Goal: Task Accomplishment & Management: Manage account settings

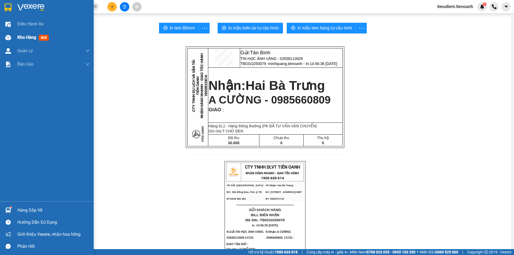
click at [10, 34] on div at bounding box center [7, 37] width 9 height 9
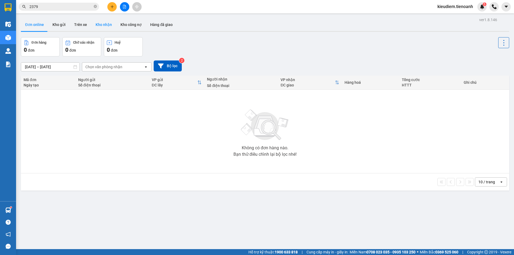
click at [93, 24] on button "Kho nhận" at bounding box center [103, 24] width 25 height 13
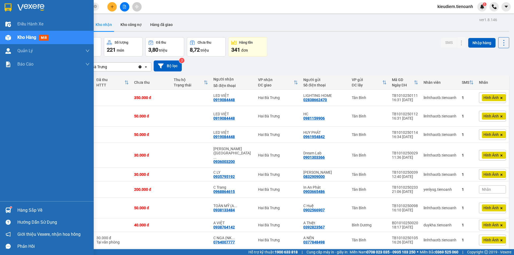
click at [44, 38] on span "mới" at bounding box center [44, 38] width 10 height 6
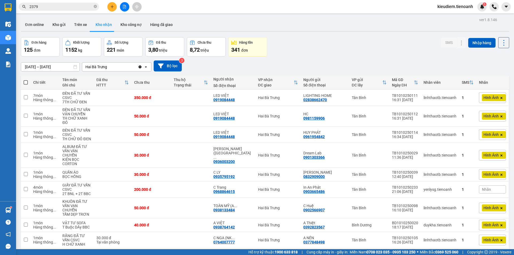
click at [197, 26] on div "Đơn online Kho gửi Trên xe Kho nhận Kho công nợ Hàng đã giao" at bounding box center [265, 25] width 488 height 14
click at [437, 133] on icon at bounding box center [439, 135] width 4 height 4
click at [380, 59] on div "[DATE] – [DATE] Press the down arrow key to interact with the calendar and sele…" at bounding box center [265, 65] width 488 height 19
click at [129, 26] on button "Kho công nợ" at bounding box center [131, 24] width 30 height 13
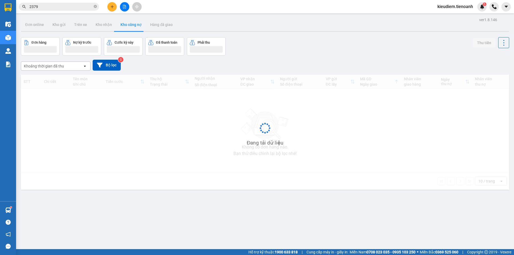
drag, startPoint x: 223, startPoint y: 25, endPoint x: 192, endPoint y: 25, distance: 30.2
click at [221, 25] on div "Đơn online Kho gửi Trên xe Kho nhận Kho công nợ Hàng đã giao" at bounding box center [265, 25] width 488 height 14
click at [185, 24] on div "Đơn online Kho gửi Trên xe Kho nhận Kho công nợ Hàng đã giao" at bounding box center [265, 25] width 488 height 14
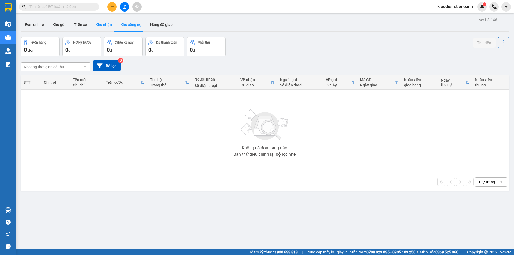
click at [100, 24] on button "Kho nhận" at bounding box center [103, 24] width 25 height 13
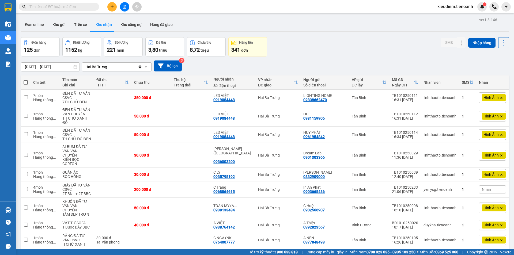
click at [287, 48] on div "Đơn hàng 125 đơn Khối lượng 1152 kg Số lượng 221 món Đã thu 3,80 triệu Chưa thu…" at bounding box center [265, 46] width 488 height 19
click at [35, 69] on div "ver 1.8.146 Đơn online Kho gửi Trên xe Kho nhận Kho công nợ Hàng đã giao Đơn hà…" at bounding box center [265, 150] width 492 height 268
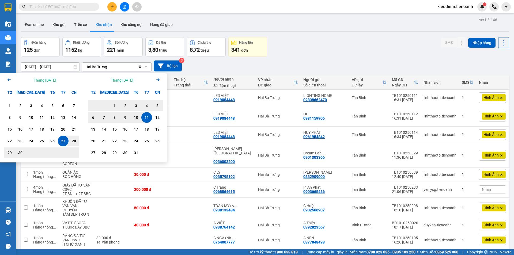
click at [8, 79] on icon "Previous month." at bounding box center [8, 79] width 3 height 3
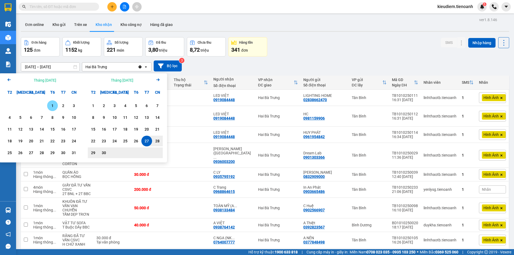
click at [8, 79] on icon "Previous month." at bounding box center [8, 79] width 3 height 3
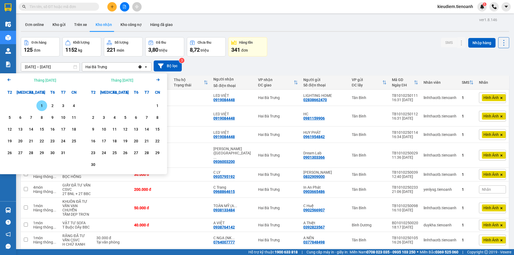
click at [8, 79] on icon "Previous month." at bounding box center [8, 79] width 3 height 3
click at [8, 79] on icon "Arrow Left" at bounding box center [9, 80] width 6 height 6
click at [27, 106] on div "1" at bounding box center [30, 105] width 7 height 6
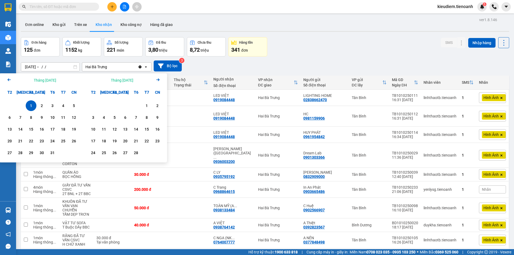
click at [160, 80] on icon "Arrow Right" at bounding box center [158, 80] width 6 height 6
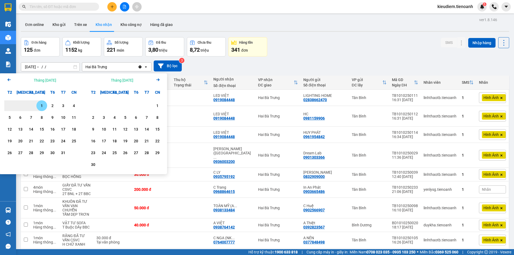
click at [159, 80] on icon "Arrow Right" at bounding box center [158, 80] width 6 height 6
click at [159, 80] on icon "Next month." at bounding box center [157, 79] width 3 height 3
click at [158, 80] on icon "Next month." at bounding box center [157, 79] width 3 height 3
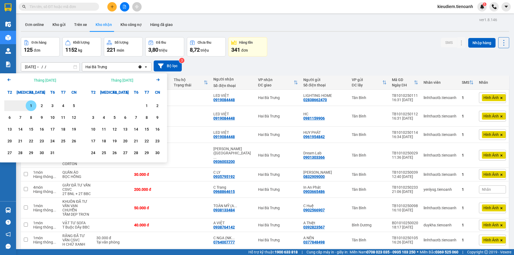
click at [158, 80] on icon "Next month." at bounding box center [157, 79] width 3 height 3
click at [9, 81] on icon "Arrow Left" at bounding box center [9, 80] width 6 height 6
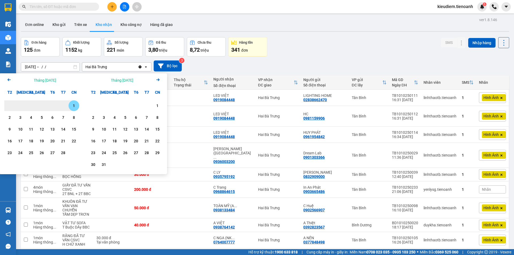
click at [9, 81] on icon "Arrow Left" at bounding box center [9, 80] width 6 height 6
click at [5, 75] on div "Arrow Left Tháng Một 2026" at bounding box center [41, 80] width 83 height 14
click at [10, 81] on icon "Arrow Left" at bounding box center [9, 80] width 6 height 6
click at [7, 80] on icon "Arrow Left" at bounding box center [9, 80] width 6 height 6
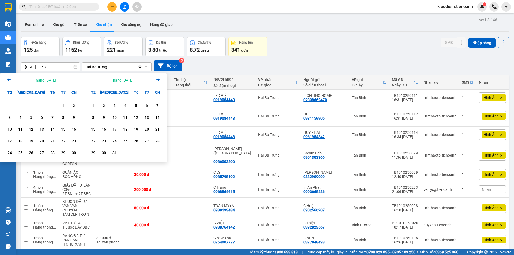
click at [9, 82] on icon "Arrow Left" at bounding box center [9, 80] width 6 height 6
click at [62, 119] on div "11" at bounding box center [62, 117] width 7 height 6
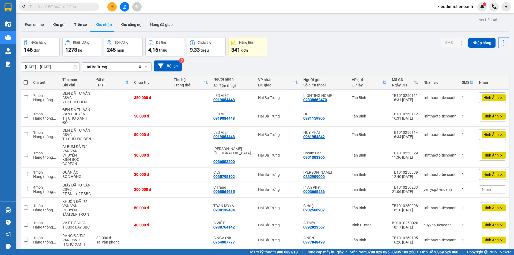
click at [140, 66] on icon "Clear value" at bounding box center [140, 66] width 3 height 3
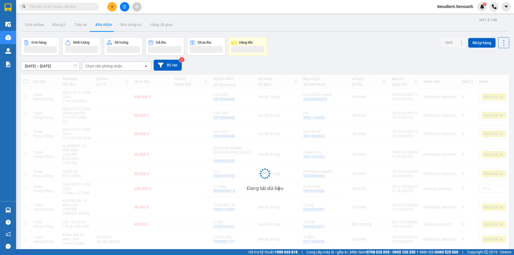
click at [128, 66] on div "Chọn văn phòng nhận" at bounding box center [113, 66] width 62 height 9
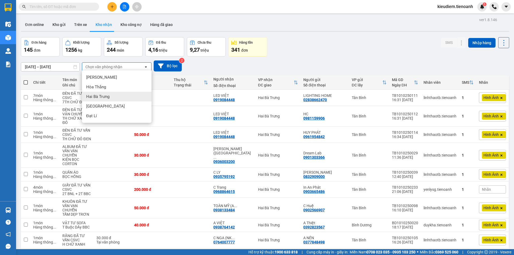
click at [113, 93] on div "Hai Bà Trưng" at bounding box center [117, 97] width 70 height 10
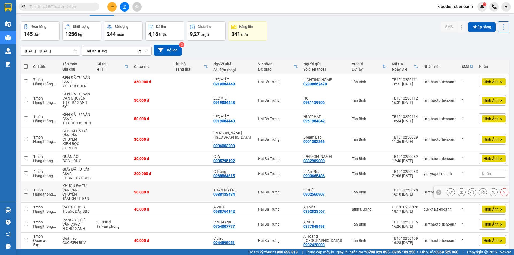
scroll to position [25, 0]
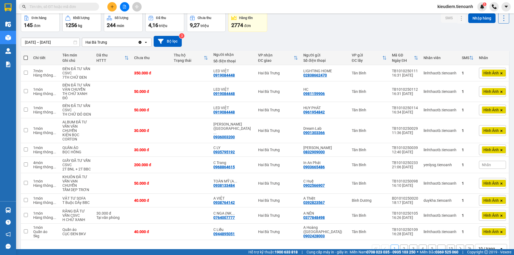
click at [482, 246] on div "10 / trang" at bounding box center [486, 248] width 17 height 5
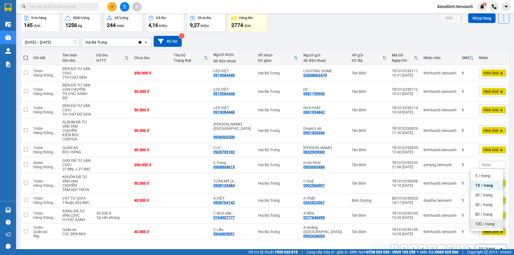
click at [486, 224] on span "100 / trang" at bounding box center [484, 223] width 19 height 5
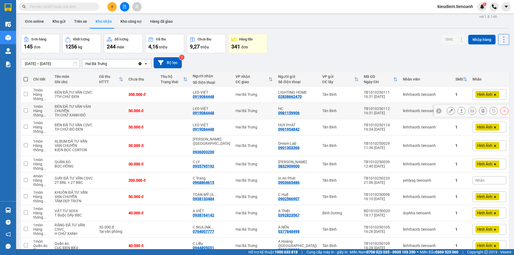
scroll to position [0, 0]
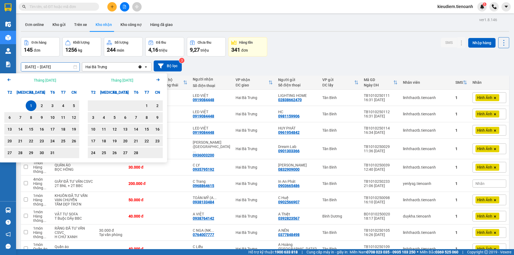
click at [48, 67] on input "01/01/2025 – 11/10/2025" at bounding box center [50, 67] width 58 height 9
click at [51, 67] on input "01/01/2025 – 11/10/2025" at bounding box center [50, 67] width 58 height 9
drag, startPoint x: 55, startPoint y: 67, endPoint x: 59, endPoint y: 68, distance: 4.3
click at [59, 68] on input "01/01/2025 – 11/10/2025" at bounding box center [50, 67] width 58 height 9
drag, startPoint x: 49, startPoint y: 67, endPoint x: 52, endPoint y: 68, distance: 3.4
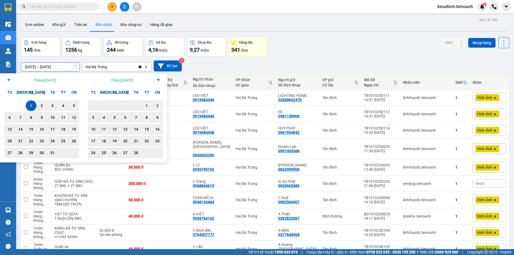
click at [52, 68] on input "01/01/2025 – 11/10/2025" at bounding box center [50, 67] width 58 height 9
drag, startPoint x: 54, startPoint y: 69, endPoint x: 57, endPoint y: 70, distance: 3.1
click at [57, 70] on input "01/01/2025 – 1 /10/2025" at bounding box center [50, 67] width 58 height 9
click at [65, 67] on input "01/01/2025 – 1 /9 /2025" at bounding box center [50, 67] width 58 height 9
click at [105, 80] on div "Tháng Hai 2025 Arrow Right" at bounding box center [124, 80] width 83 height 14
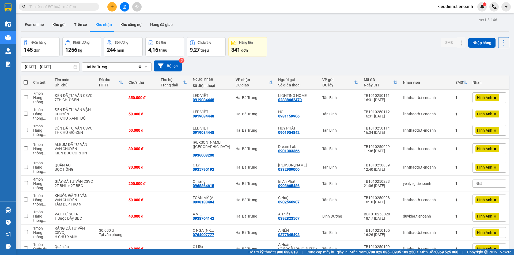
click at [211, 63] on div "01/01/2025 – 1 /9 /2025 Press the down arrow key to interact with the calendar …" at bounding box center [265, 65] width 488 height 11
click at [54, 66] on input "01/01/2025 – 1 /9 /2025" at bounding box center [50, 67] width 58 height 9
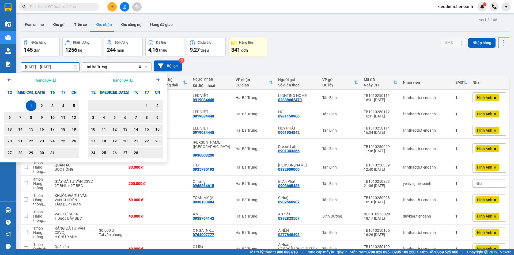
click at [51, 66] on input "01/01/2025 – 1 /9 /2025" at bounding box center [50, 67] width 58 height 9
click at [52, 67] on input "01/01/2025 – 1 /9 /2025" at bounding box center [50, 67] width 58 height 9
type input "01/01/2025 – 01/09/2025"
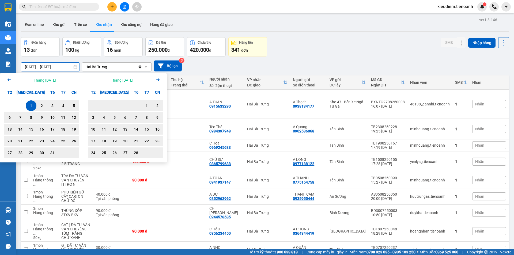
click at [344, 54] on div "Đơn hàng 13 đơn Khối lượng 100 kg Số lượng 16 món Đã thu 250.000 đ Chưa thu 420…" at bounding box center [265, 46] width 488 height 19
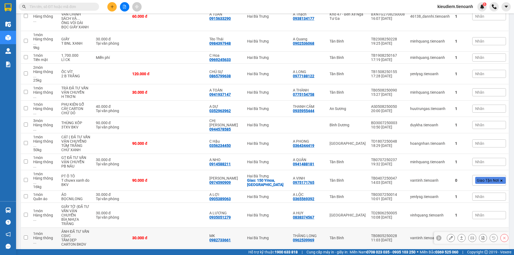
scroll to position [92, 0]
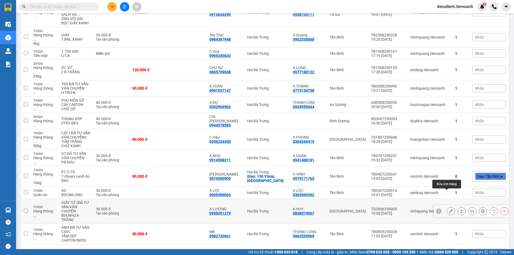
click at [449, 209] on icon at bounding box center [451, 211] width 4 height 4
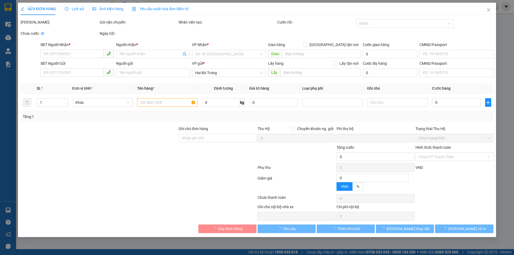
type input "0935051279"
type input "A LƯƠNG"
type input "0838374567"
type input "A HUY"
type input "0"
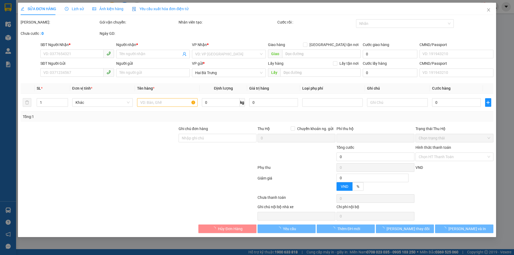
type input "30.000"
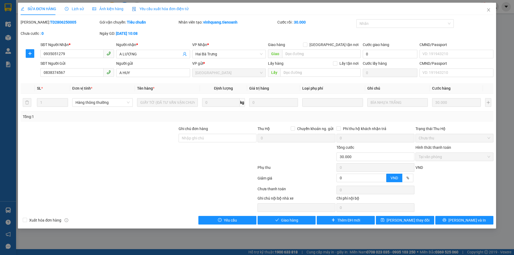
click at [190, 144] on div at bounding box center [217, 153] width 79 height 19
click at [71, 10] on span "Lịch sử" at bounding box center [74, 9] width 19 height 4
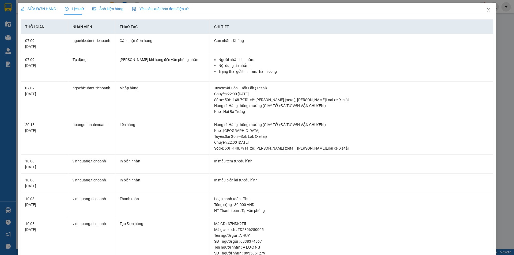
click at [486, 12] on icon "close" at bounding box center [488, 10] width 4 height 4
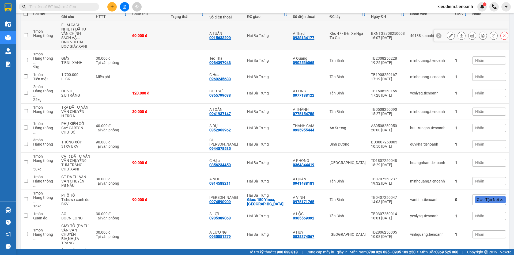
scroll to position [92, 0]
